Goal: Information Seeking & Learning: Learn about a topic

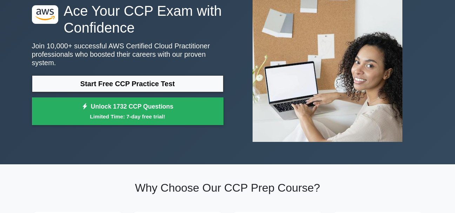
scroll to position [28, 0]
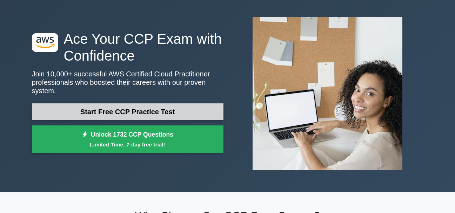
click at [109, 104] on link "Start Free CCP Practice Test" at bounding box center [127, 111] width 191 height 17
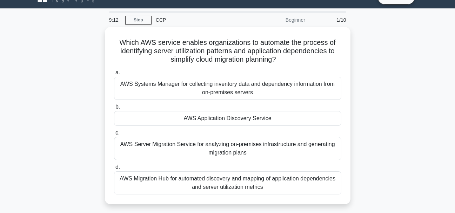
scroll to position [28, 0]
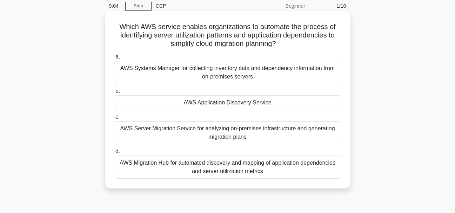
click at [117, 116] on span "c." at bounding box center [117, 117] width 4 height 6
click at [114, 116] on input "c. AWS Server Migration Service for analyzing on-premises infrastructure and ge…" at bounding box center [114, 117] width 0 height 5
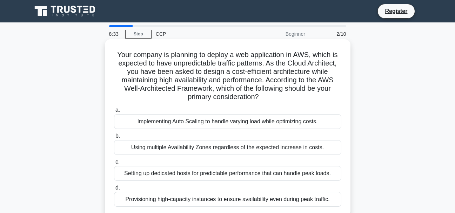
scroll to position [14, 0]
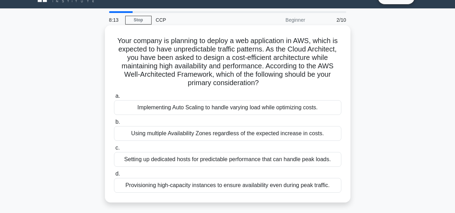
click at [203, 110] on div "Implementing Auto Scaling to handle varying load while optimizing costs." at bounding box center [227, 107] width 227 height 15
click at [114, 99] on input "a. Implementing Auto Scaling to handle varying load while optimizing costs." at bounding box center [114, 96] width 0 height 5
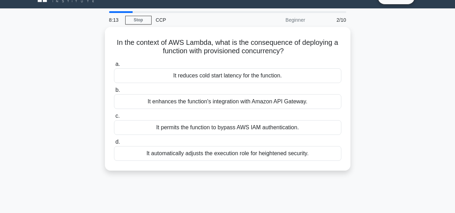
scroll to position [0, 0]
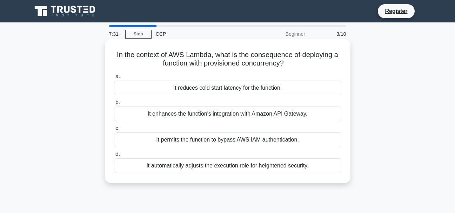
click at [170, 114] on div "It enhances the function's integration with Amazon API Gateway." at bounding box center [227, 114] width 227 height 15
click at [114, 105] on input "b. It enhances the function's integration with Amazon API Gateway." at bounding box center [114, 102] width 0 height 5
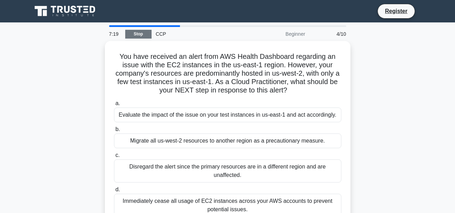
click at [143, 36] on link "Stop" at bounding box center [138, 34] width 26 height 9
